Goal: Task Accomplishment & Management: Use online tool/utility

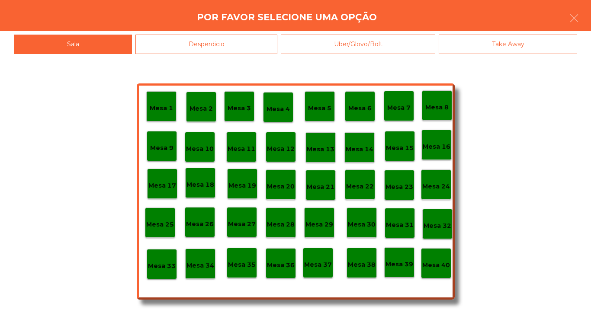
click at [436, 262] on p "Mesa 40" at bounding box center [436, 265] width 28 height 10
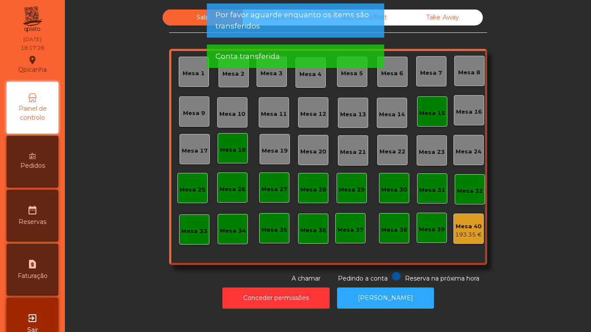
click at [228, 152] on div "Mesa 18" at bounding box center [233, 150] width 26 height 9
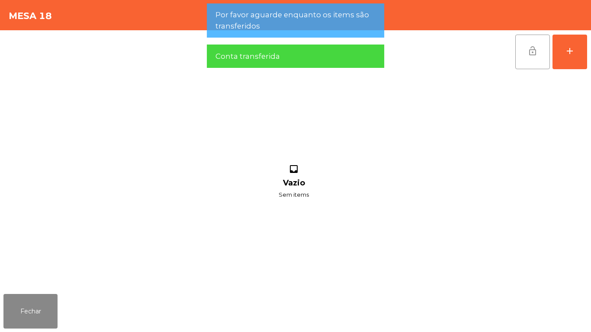
click at [530, 52] on span "lock_open" at bounding box center [532, 51] width 10 height 10
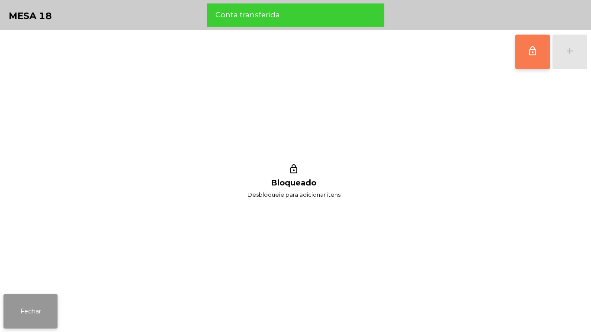
click at [48, 313] on button "Fechar" at bounding box center [30, 311] width 54 height 35
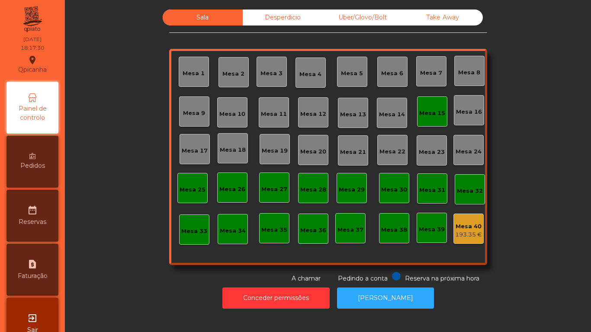
click at [427, 116] on div "Mesa 15" at bounding box center [432, 113] width 26 height 9
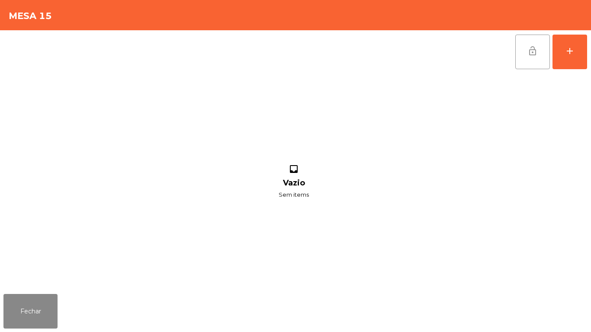
click at [533, 48] on span "lock_open" at bounding box center [532, 51] width 10 height 10
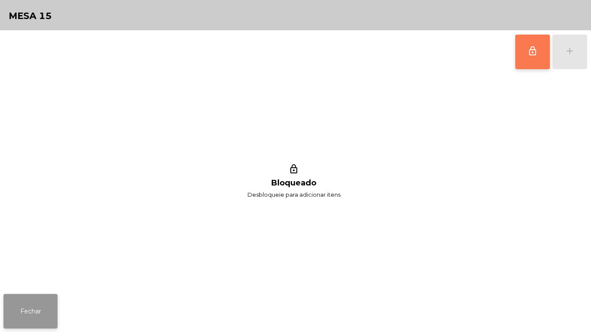
click at [39, 304] on button "Fechar" at bounding box center [30, 311] width 54 height 35
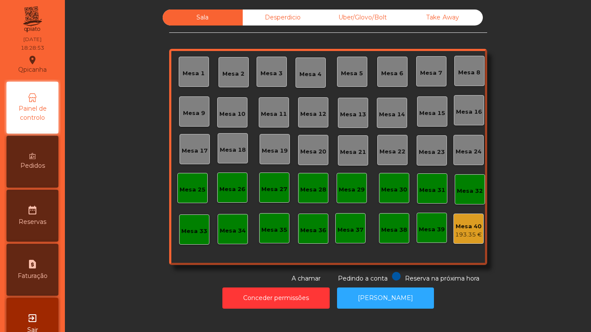
click at [289, 24] on div "Desperdicio" at bounding box center [283, 18] width 80 height 16
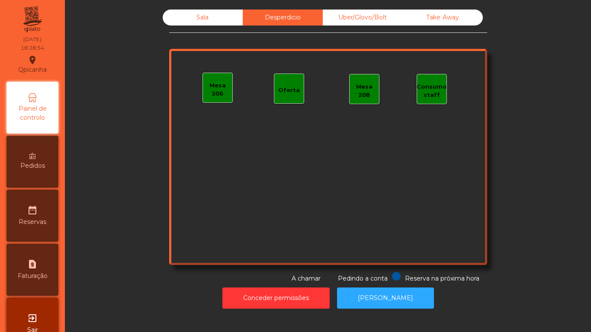
click at [346, 19] on div "Uber/Glovo/Bolt" at bounding box center [363, 18] width 80 height 16
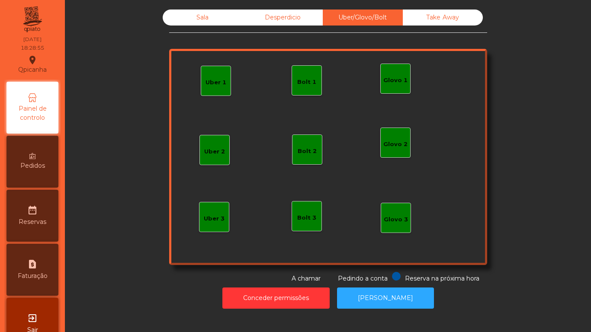
click at [452, 21] on div "Take Away" at bounding box center [443, 18] width 80 height 16
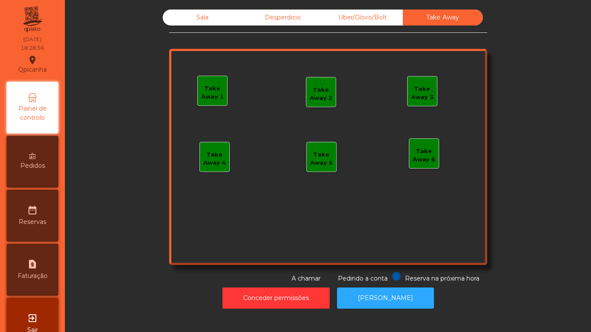
click at [219, 24] on div "Sala" at bounding box center [203, 18] width 80 height 16
